Goal: Information Seeking & Learning: Learn about a topic

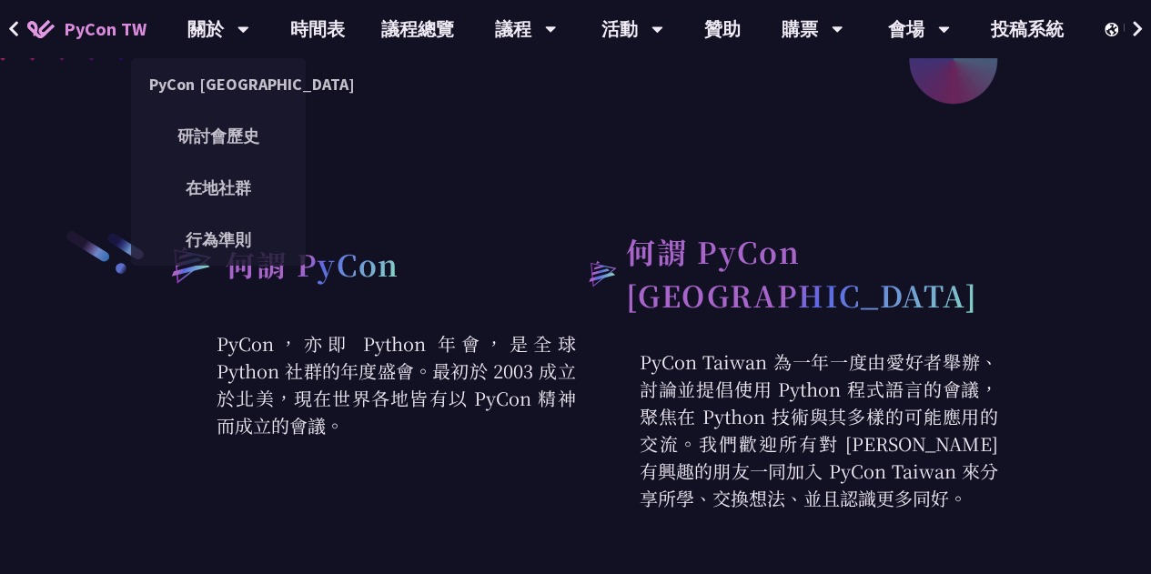
scroll to position [273, 0]
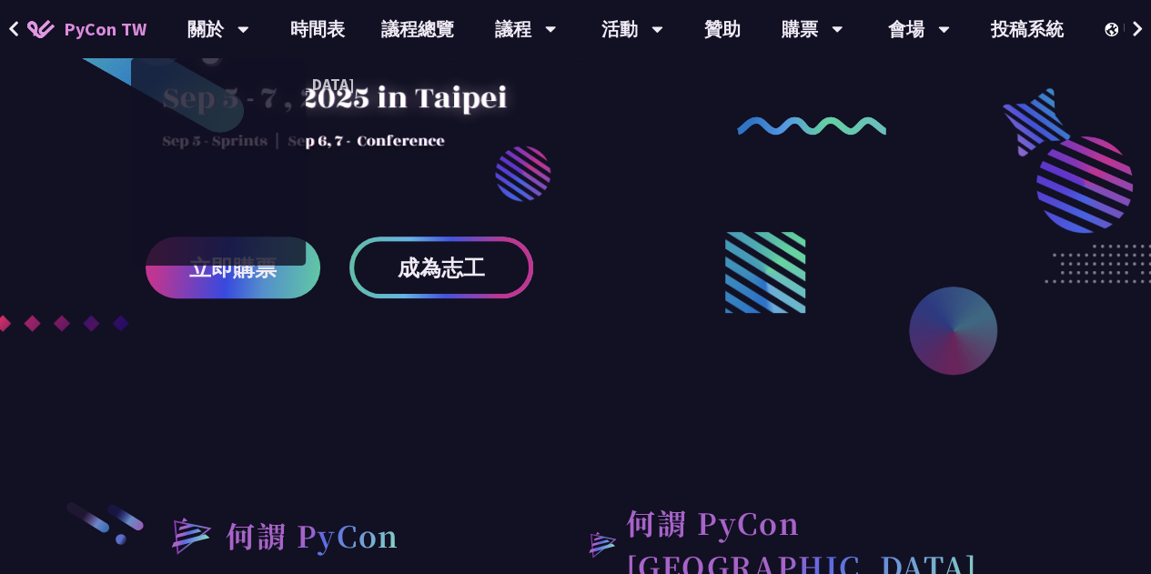
click at [441, 287] on link "成為志工" at bounding box center [441, 268] width 184 height 62
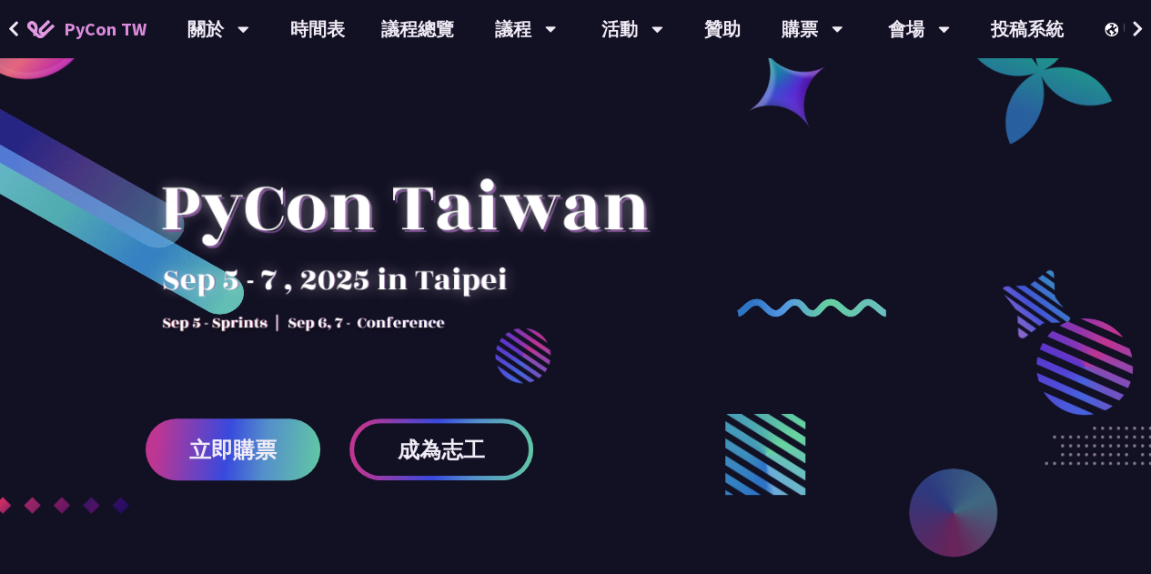
scroll to position [0, 0]
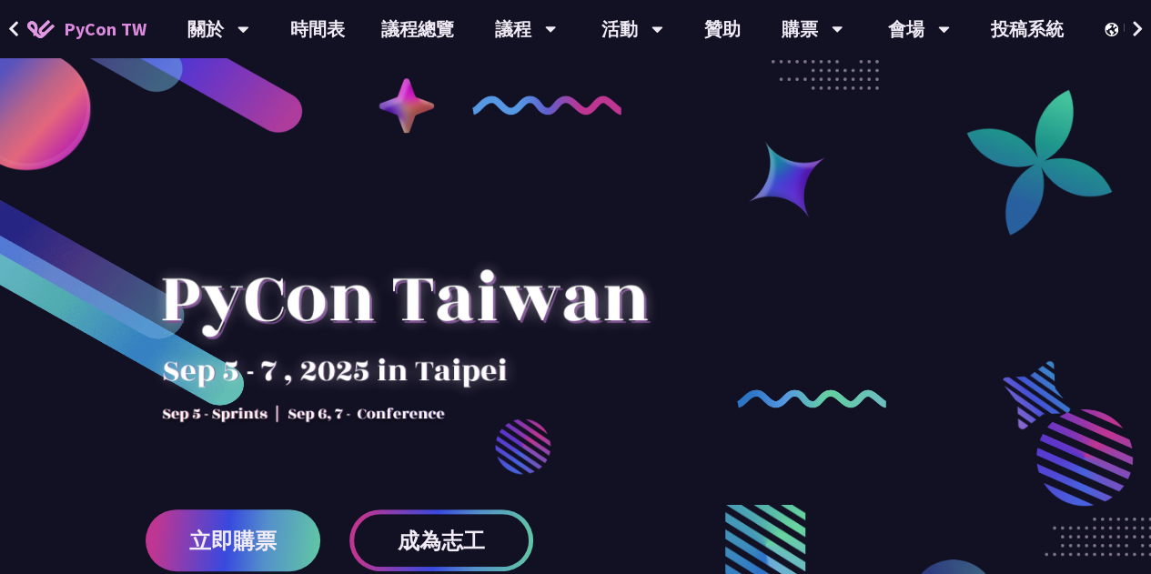
click at [624, 34] on div "活動" at bounding box center [633, 29] width 62 height 58
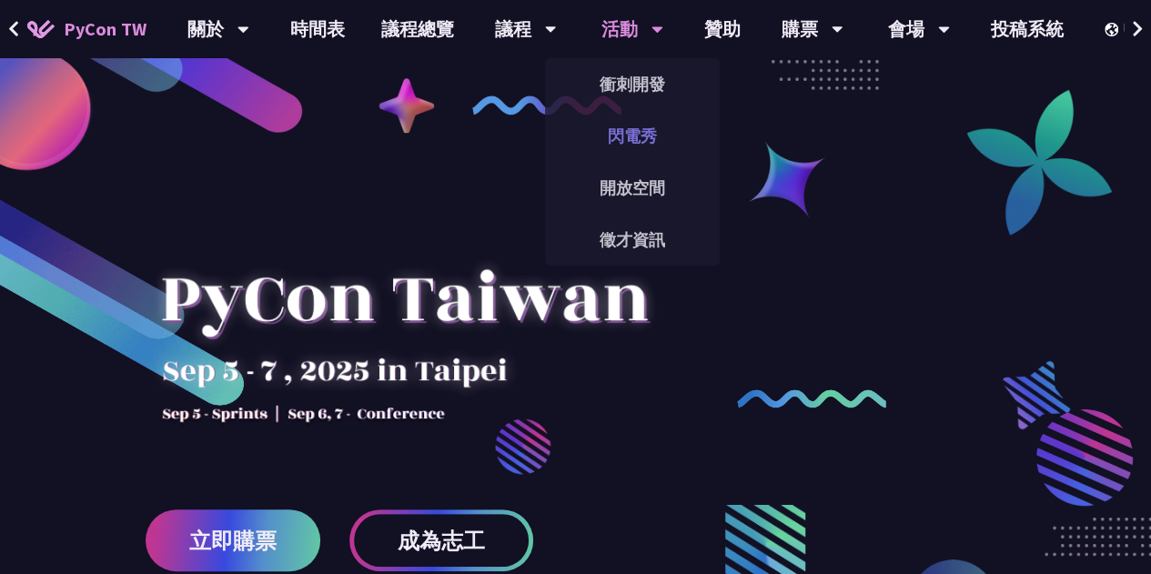
click at [644, 139] on link "閃電秀" at bounding box center [632, 136] width 175 height 43
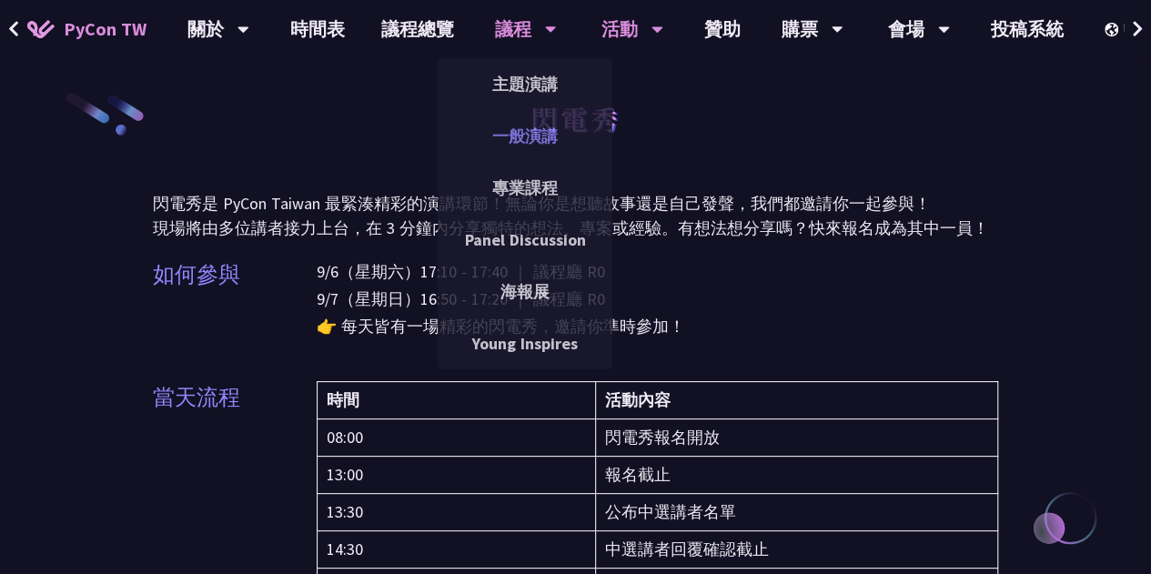
click at [510, 143] on link "一般演講" at bounding box center [525, 136] width 175 height 43
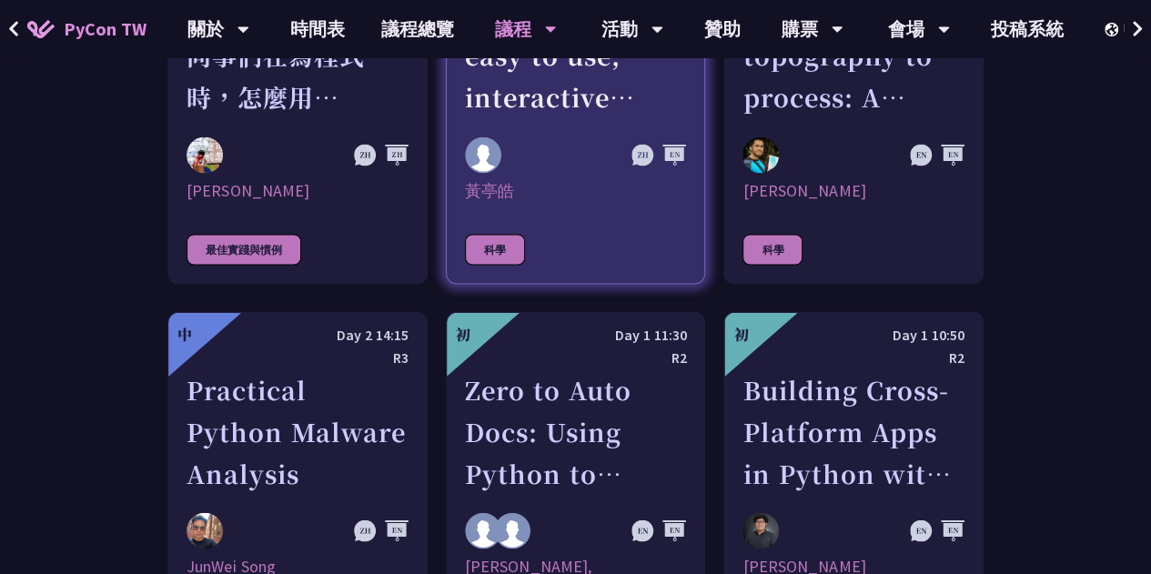
scroll to position [5006, 0]
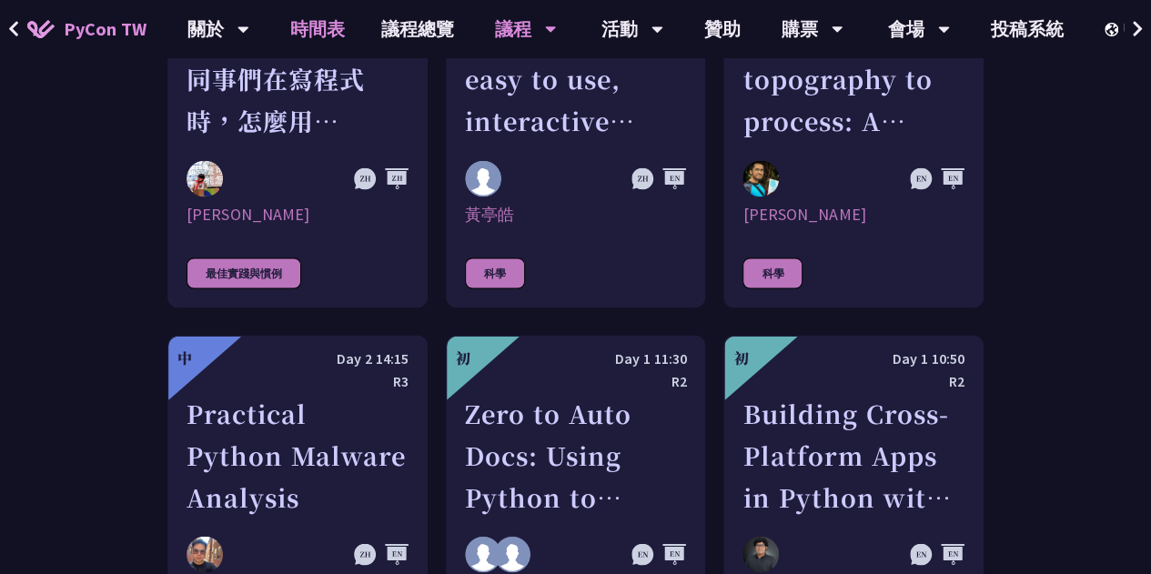
click at [322, 32] on link "時間表" at bounding box center [317, 29] width 91 height 58
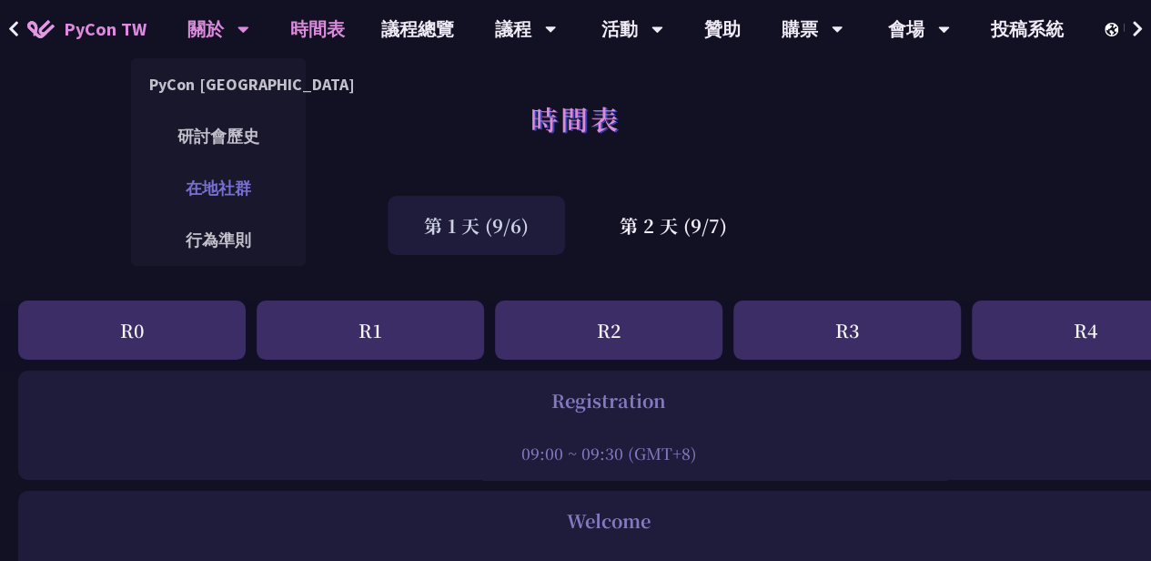
click at [265, 188] on link "在地社群" at bounding box center [218, 188] width 175 height 43
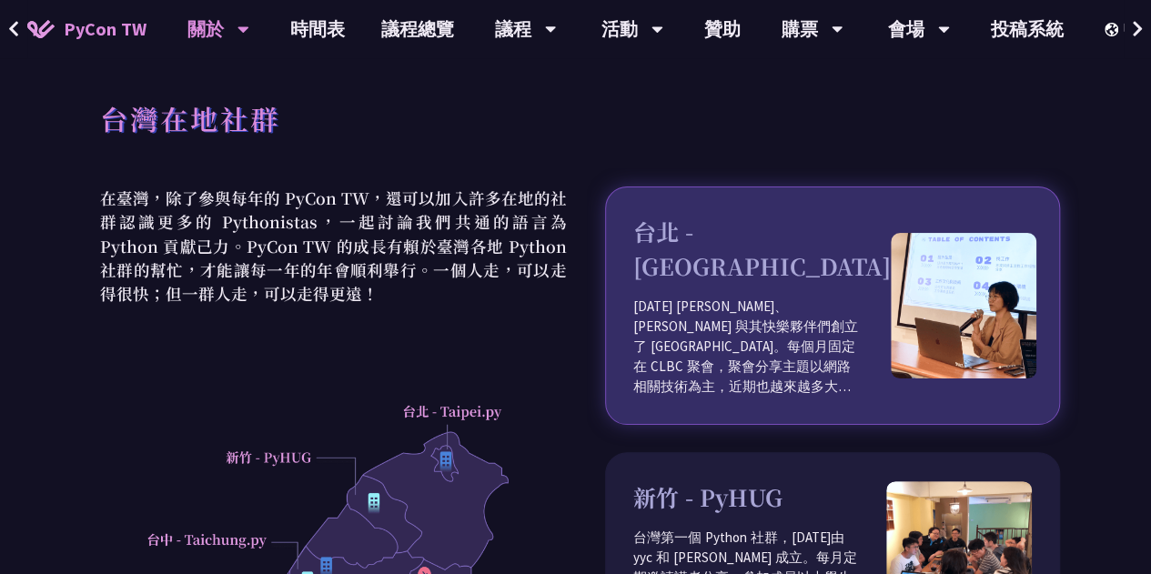
click at [986, 321] on img at bounding box center [964, 306] width 146 height 146
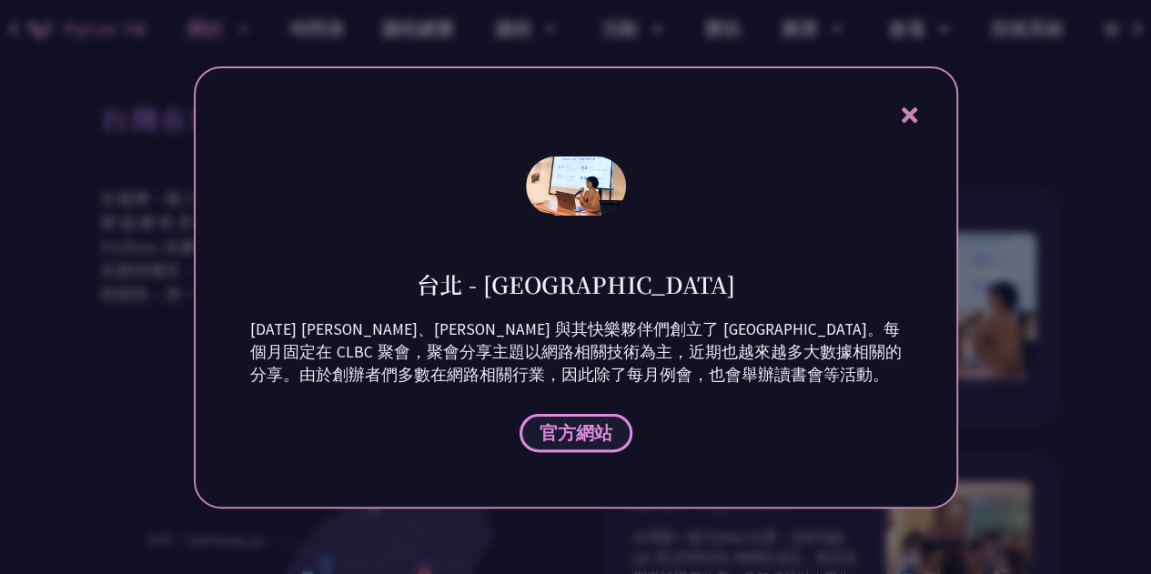
click at [600, 418] on link "官方網站" at bounding box center [576, 433] width 113 height 38
click at [918, 104] on icon at bounding box center [909, 115] width 23 height 23
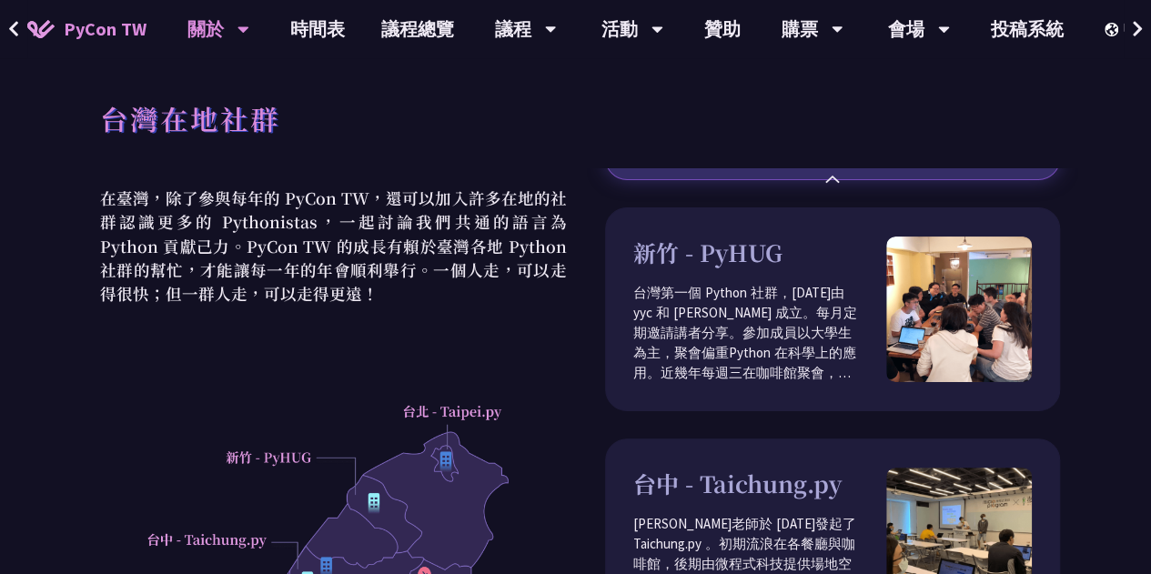
scroll to position [273, 0]
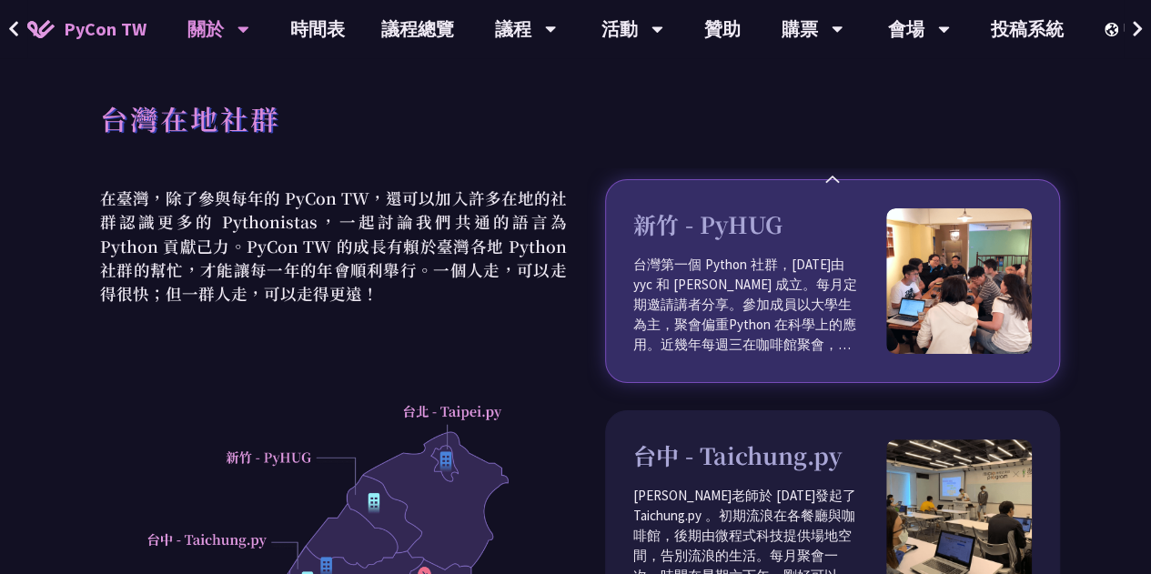
click at [735, 262] on p "台灣第一個 Python 社群，2011 年由 yyc 和 Albert Huang 成立。每月定期邀請講者分享。參加成員以大學生為主，聚會偏重Python …" at bounding box center [759, 305] width 253 height 100
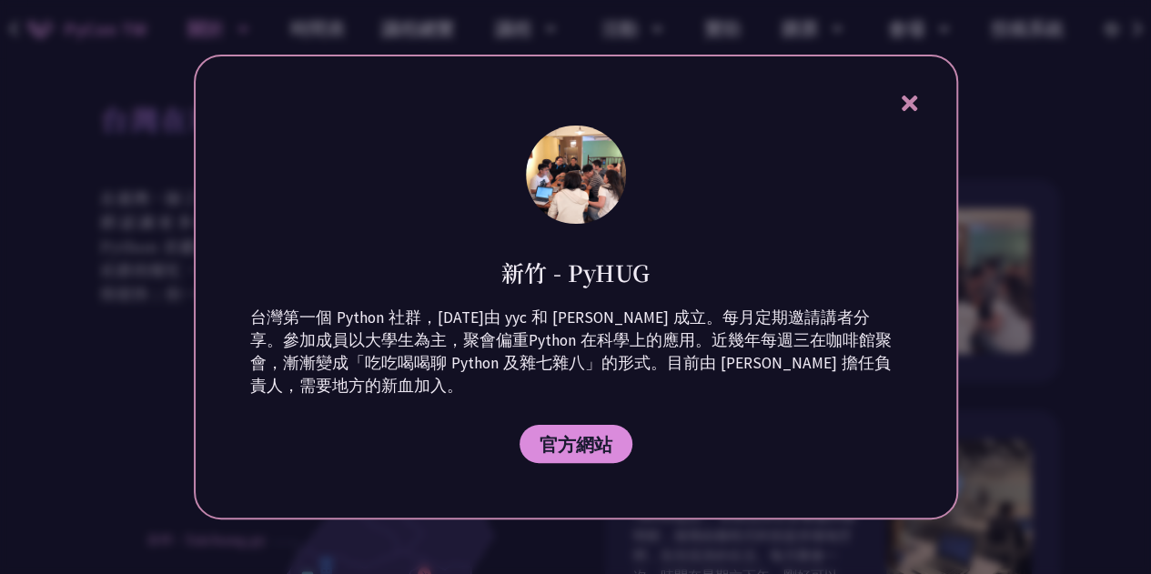
click at [917, 92] on icon at bounding box center [909, 103] width 23 height 23
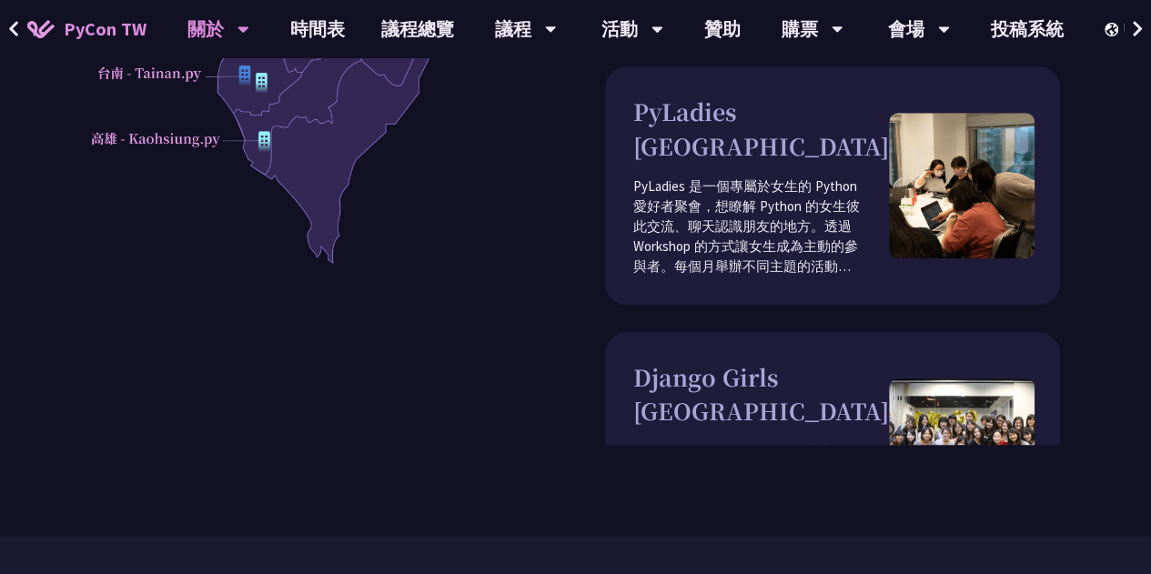
scroll to position [728, 0]
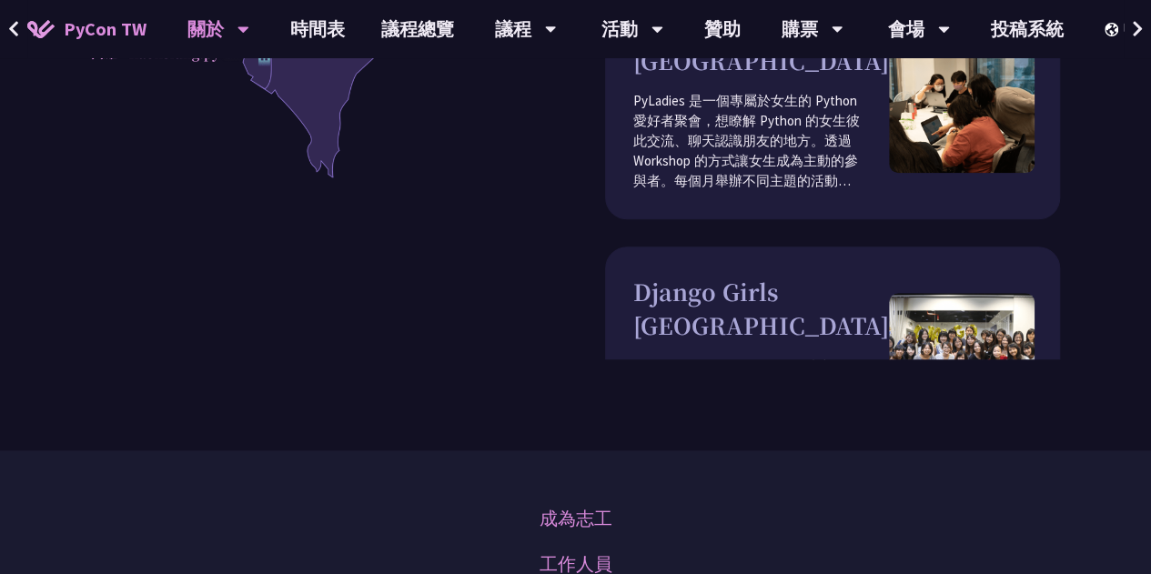
click at [795, 357] on p "2014 年，是 Michelle 成立 Django Girls Taipei 的一年。藉由不定期舉辦教學活動，帶領女孩們一步步製作自己的網站。也和 Pyt…" at bounding box center [761, 407] width 256 height 100
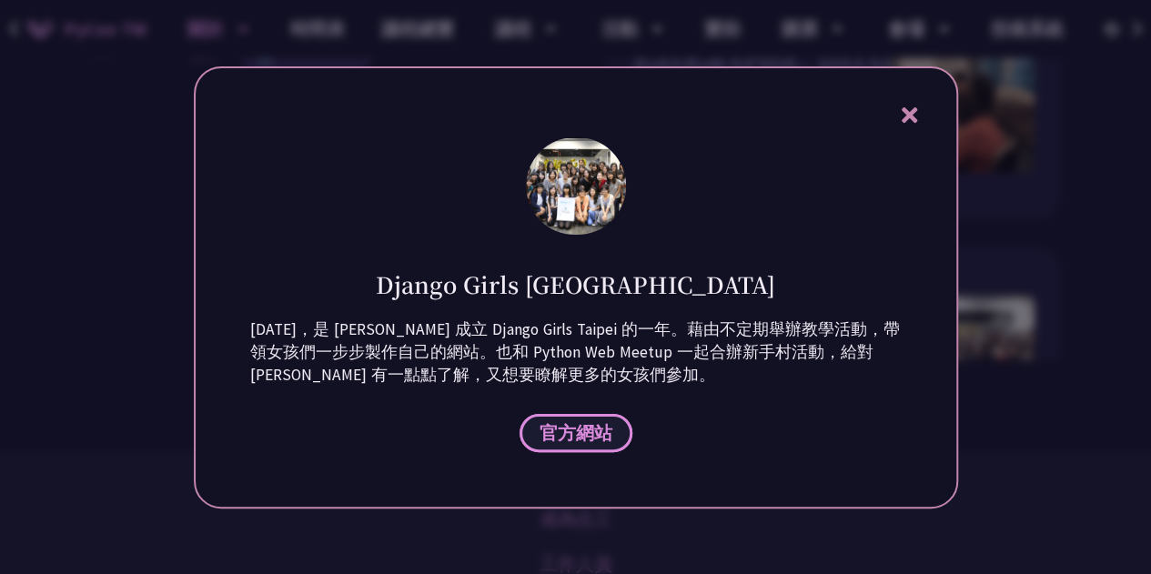
click at [610, 430] on span "官方網站" at bounding box center [576, 432] width 73 height 23
click at [918, 108] on icon at bounding box center [909, 115] width 23 height 23
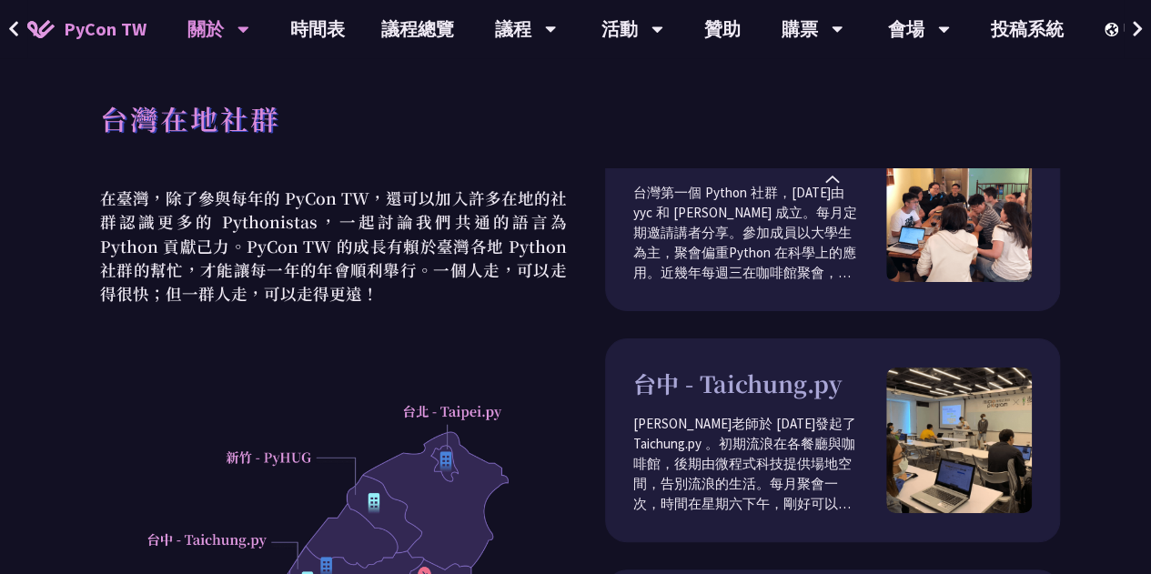
scroll to position [0, 0]
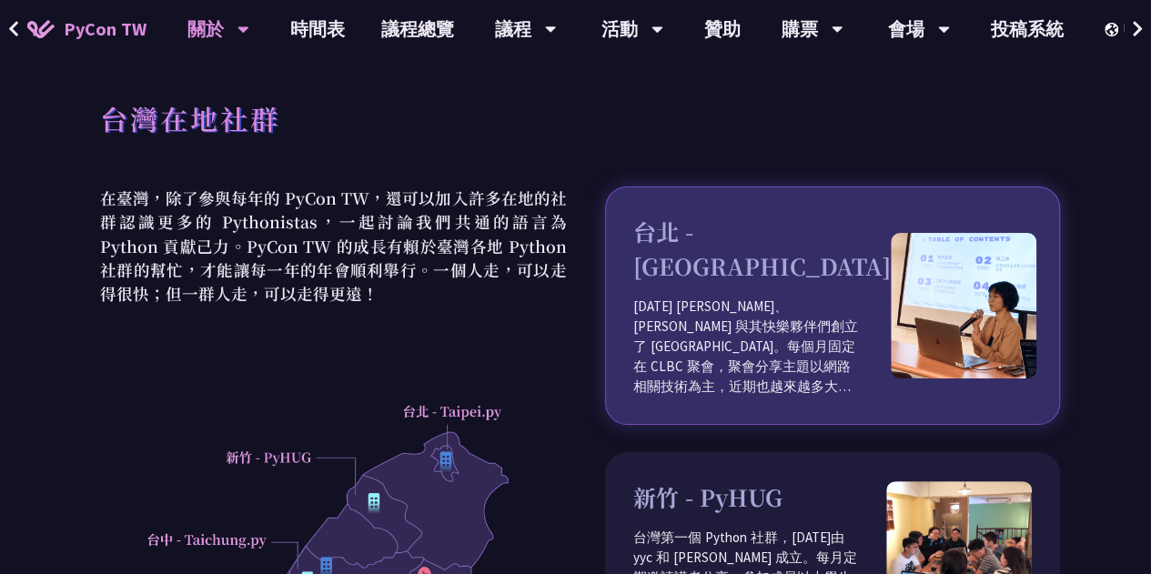
click at [719, 258] on div "台北 - Taipei.py 2012 年 Keith、Tim 與其快樂夥伴們創立了 Taipei.py。每個月固定在 CLBC 聚會，聚會分享主題以網路相關…" at bounding box center [762, 306] width 258 height 182
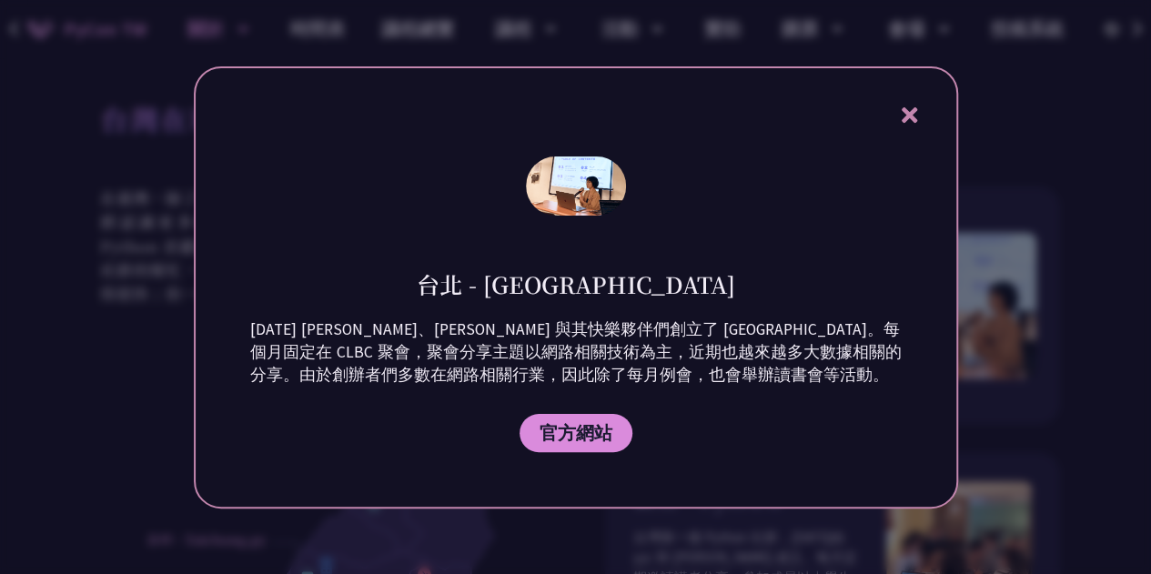
drag, startPoint x: 571, startPoint y: 279, endPoint x: 700, endPoint y: 277, distance: 129.3
click at [700, 277] on div "台北 - Taipei.py" at bounding box center [576, 270] width 652 height 59
copy h1 "Taipei.py"
click at [916, 108] on icon at bounding box center [909, 114] width 15 height 15
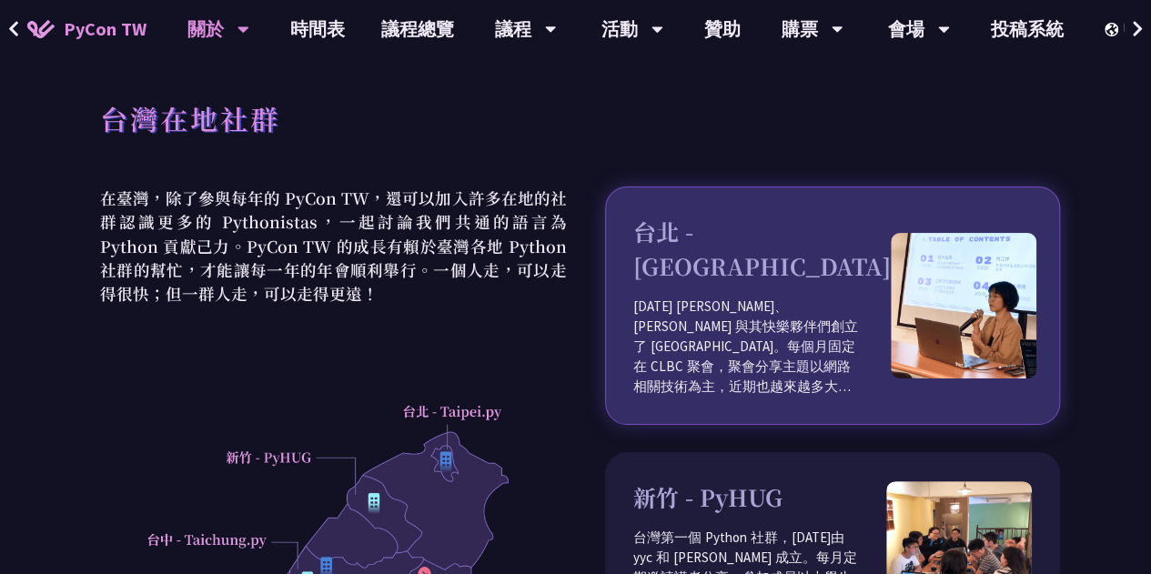
click at [638, 297] on p "2012 年 Keith、Tim 與其快樂夥伴們創立了 Taipei.py。每個月固定在 CLBC 聚會，聚會分享主題以網路相關技術為主，近期也越來越多大數據…" at bounding box center [762, 347] width 258 height 100
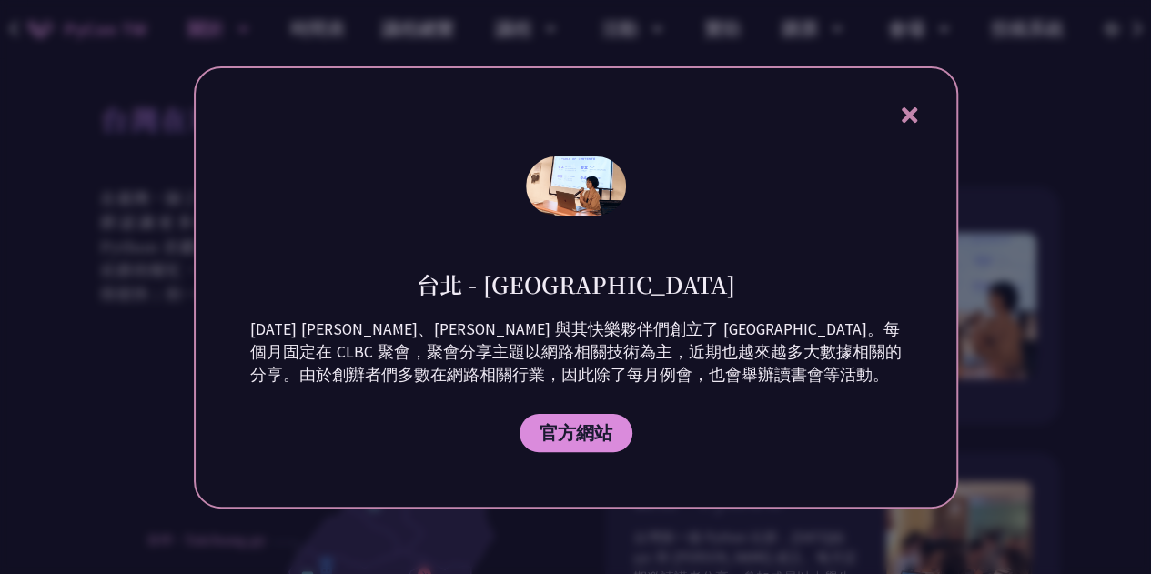
click at [724, 336] on p "2012 年 Keith、Tim 與其快樂夥伴們創立了 Taipei.py。每個月固定在 CLBC 聚會，聚會分享主題以網路相關技術為主，近期也越來越多大數據…" at bounding box center [576, 353] width 652 height 68
click at [905, 121] on icon at bounding box center [909, 114] width 15 height 15
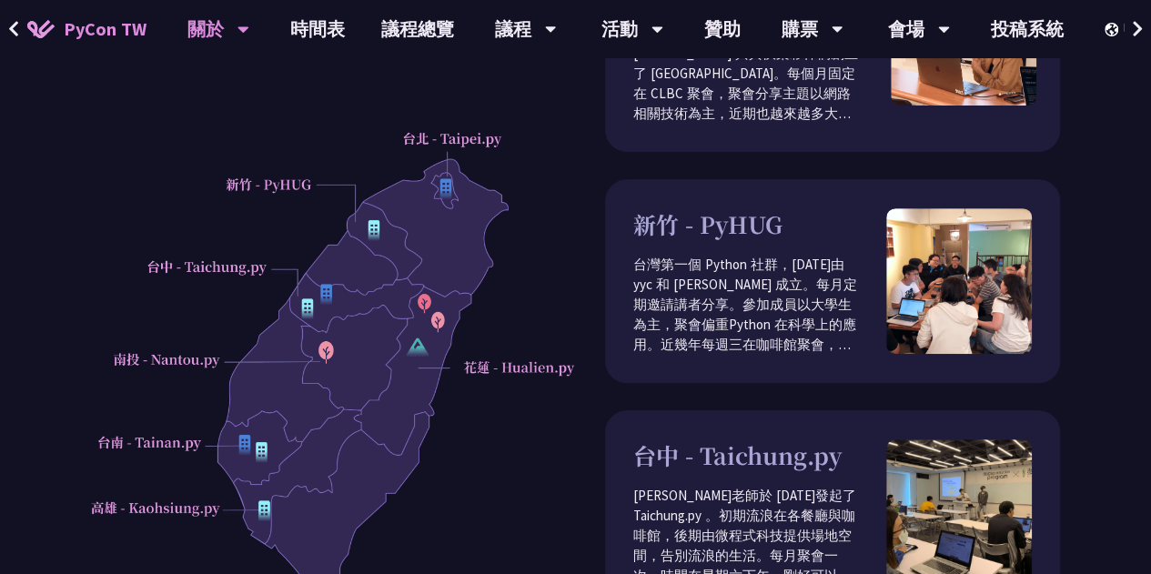
scroll to position [364, 0]
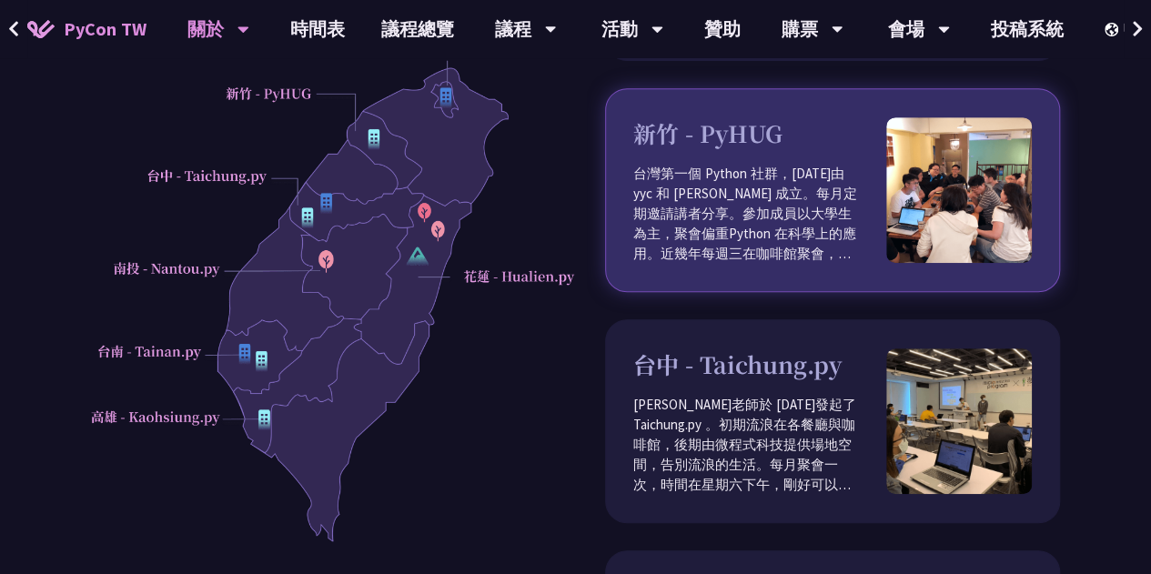
click at [706, 116] on h3 "新竹 - PyHUG" at bounding box center [759, 133] width 253 height 35
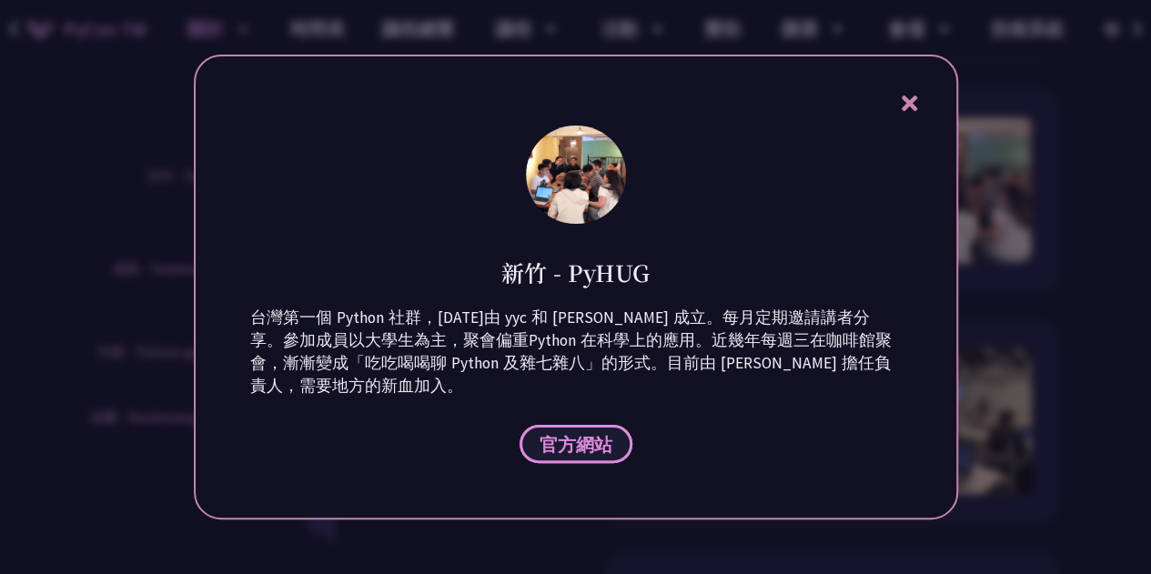
click at [546, 453] on span "官方網站" at bounding box center [576, 444] width 73 height 23
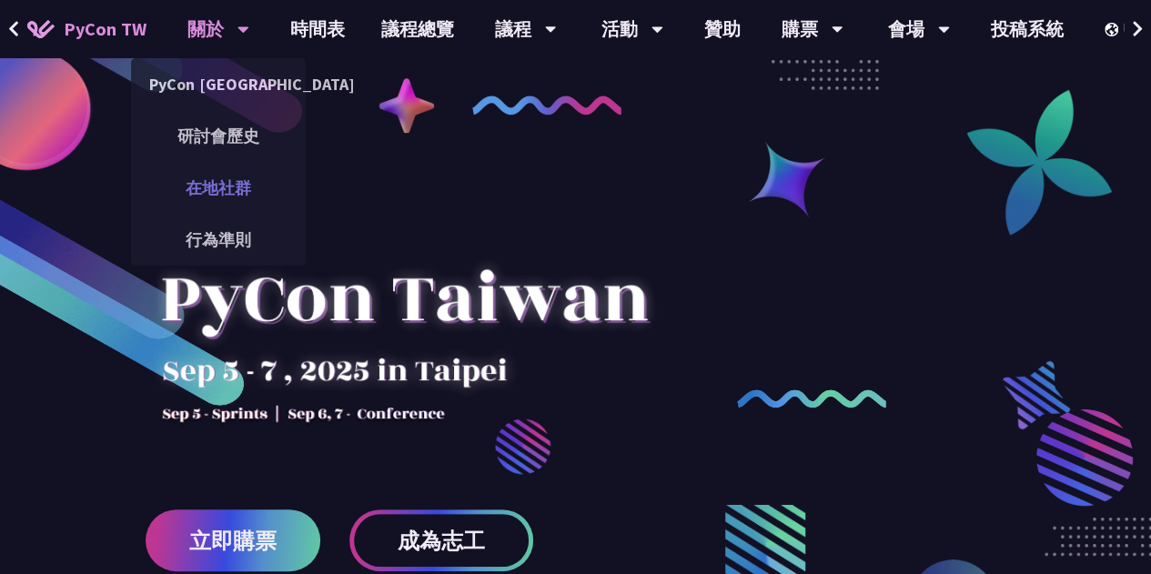
click at [213, 192] on link "在地社群" at bounding box center [218, 188] width 175 height 43
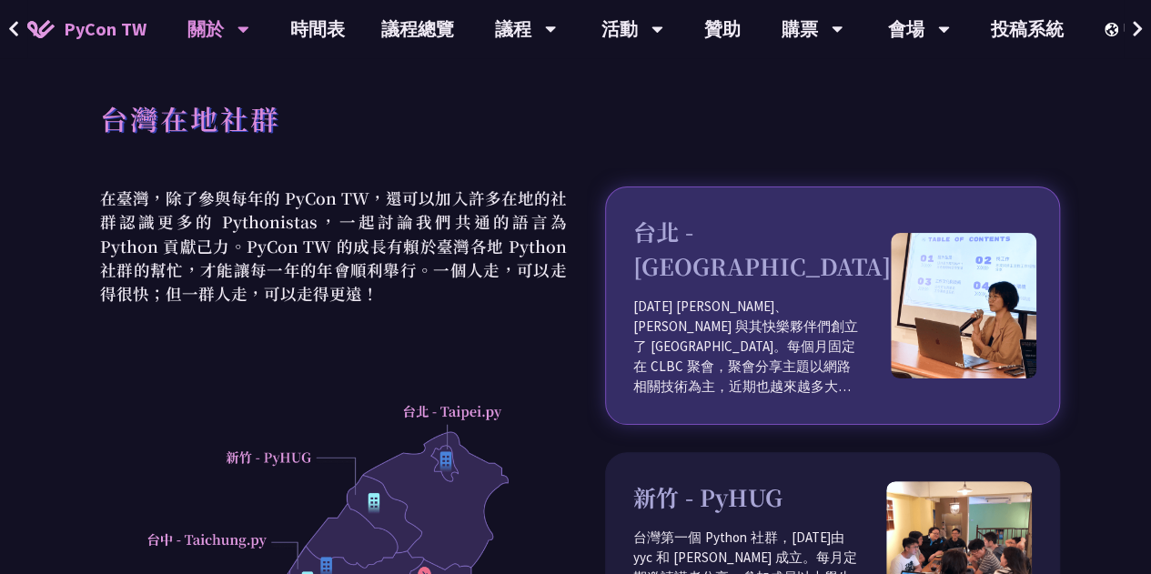
drag, startPoint x: 632, startPoint y: 232, endPoint x: 899, endPoint y: 349, distance: 292.2
click at [899, 349] on div "台北 - Taipei.py 2012 年 Keith、Tim 與其快樂夥伴們創立了 Taipei.py。每個月固定在 CLBC 聚會，聚會分享主題以網路相關…" at bounding box center [832, 306] width 455 height 238
